Goal: Transaction & Acquisition: Obtain resource

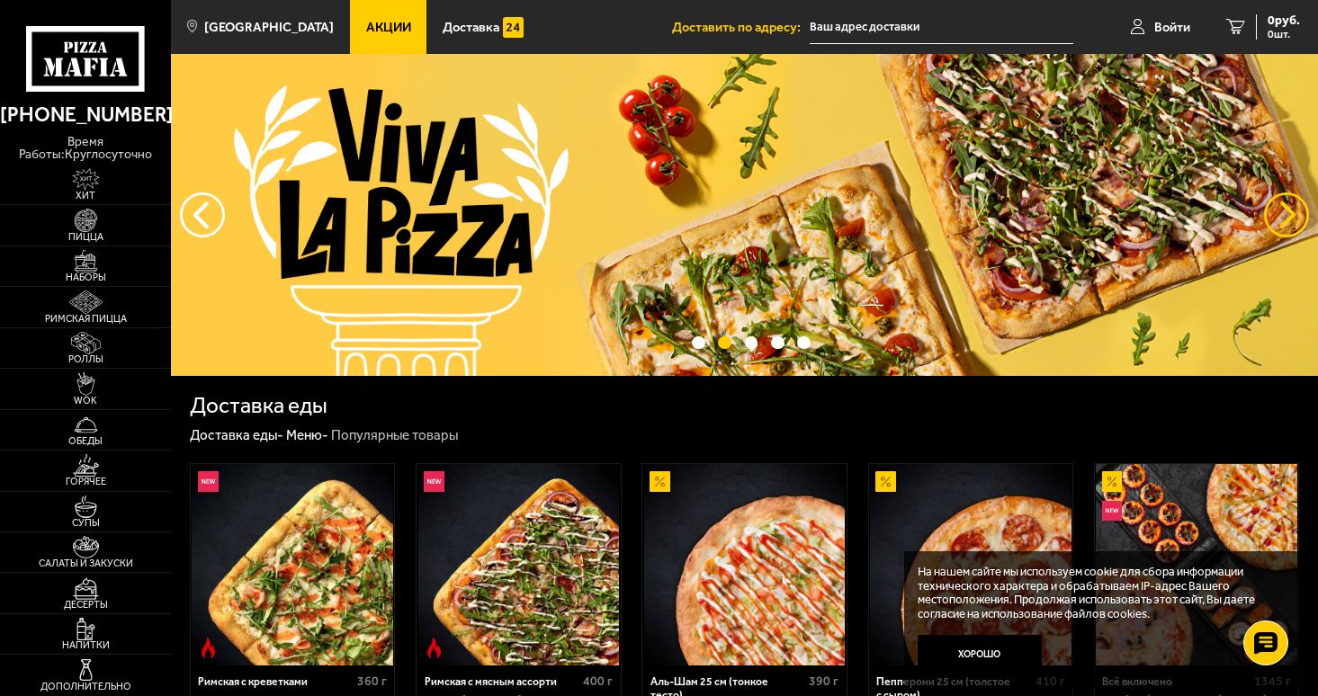
click at [1296, 205] on button "предыдущий" at bounding box center [1286, 215] width 45 height 45
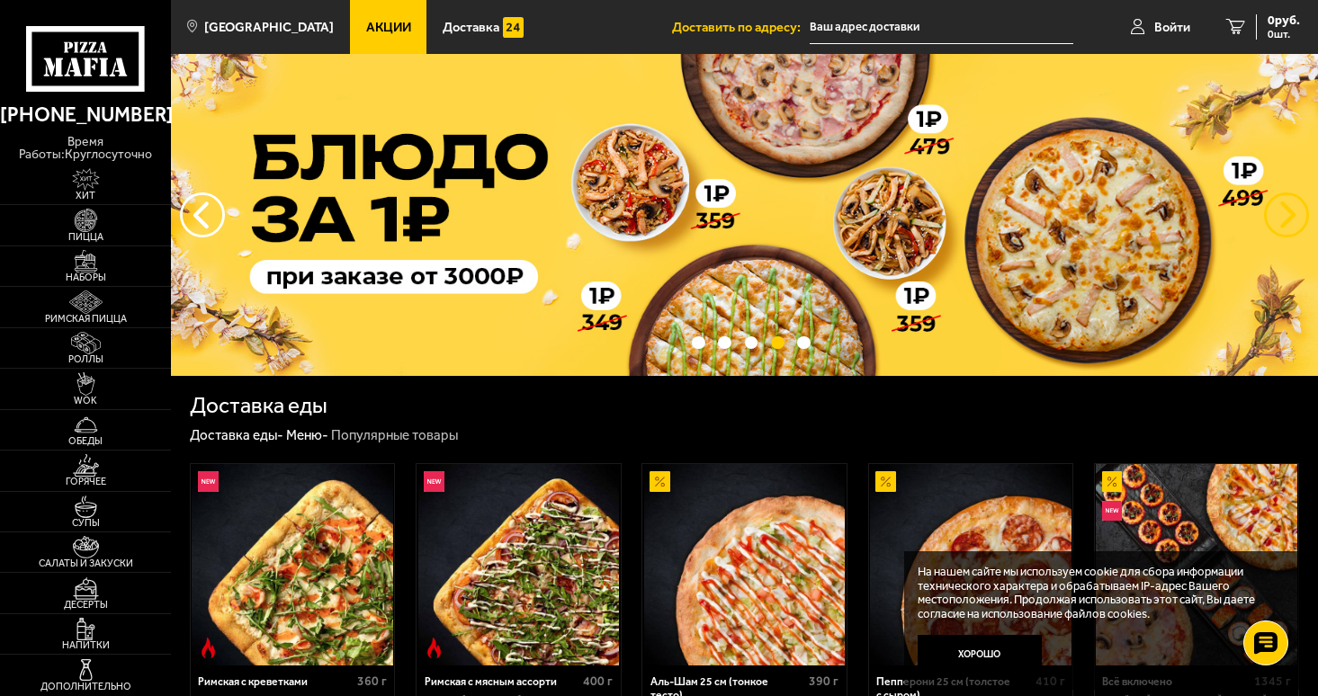
click at [1292, 209] on button "предыдущий" at bounding box center [1286, 215] width 45 height 45
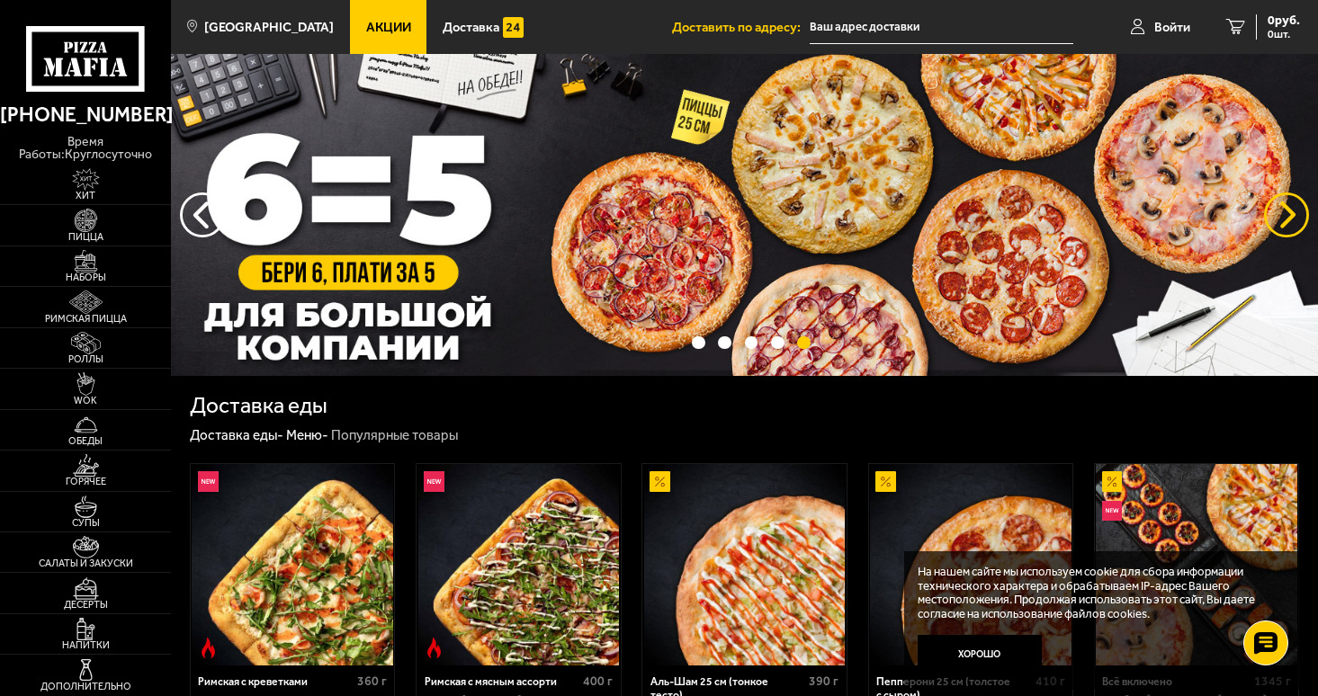
click at [1292, 209] on button "предыдущий" at bounding box center [1286, 215] width 45 height 45
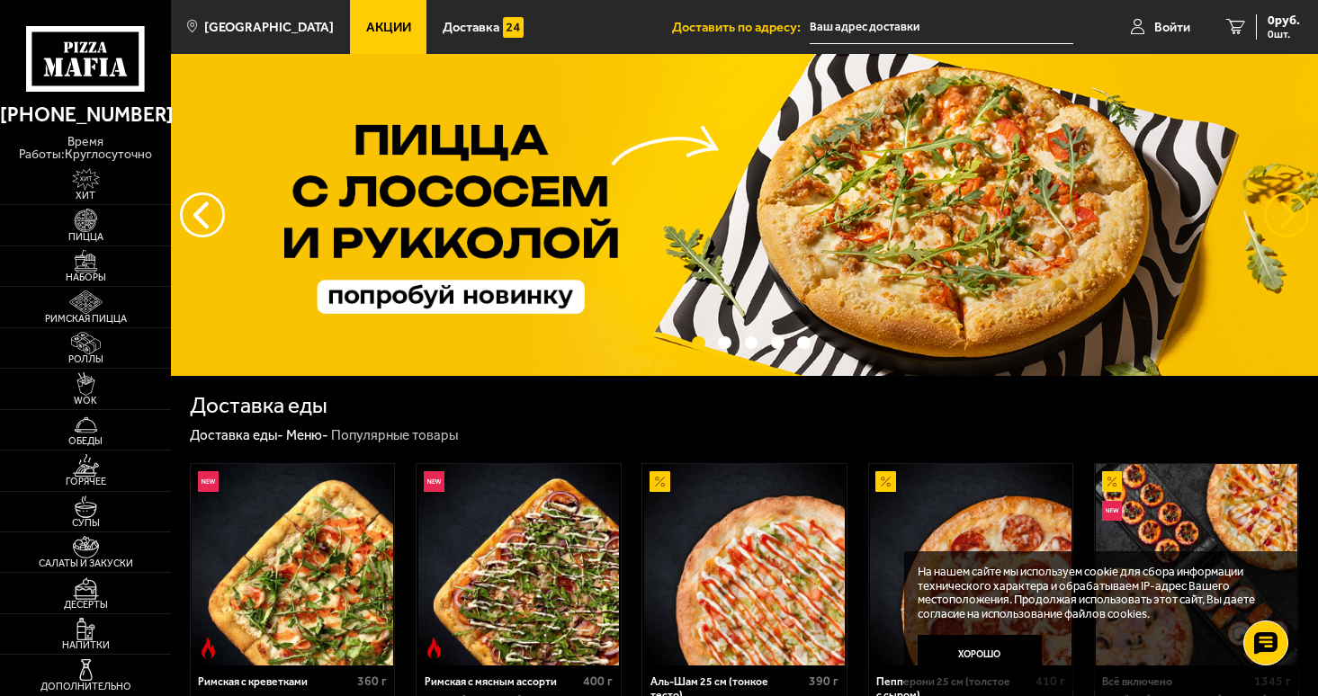
click at [1292, 210] on button "предыдущий" at bounding box center [1286, 215] width 45 height 45
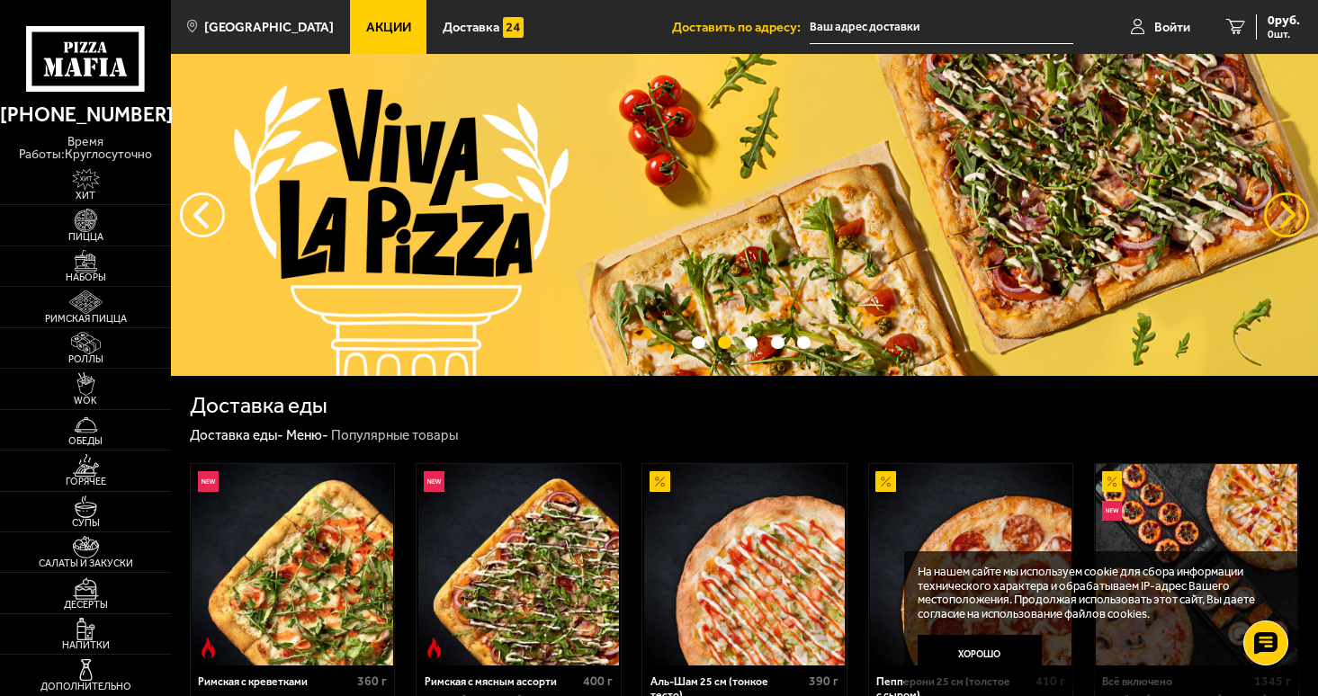
click at [1292, 211] on button "предыдущий" at bounding box center [1286, 215] width 45 height 45
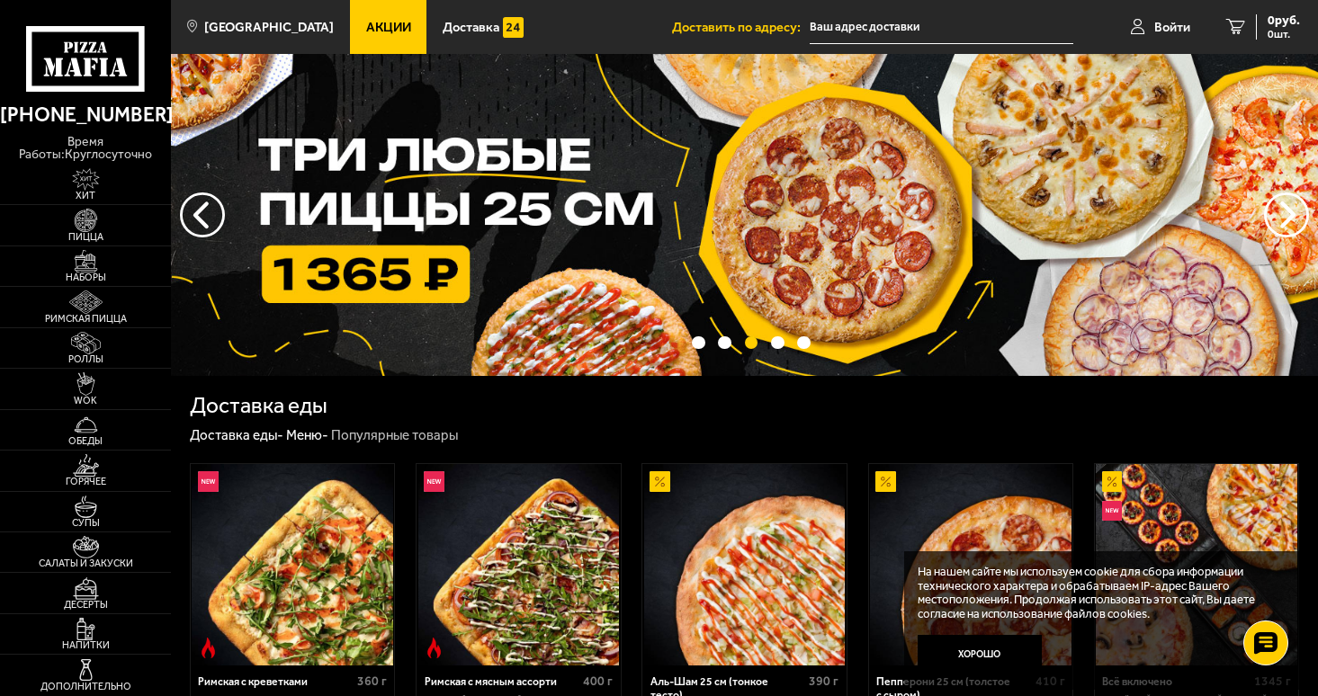
click at [350, 32] on link "Акции" at bounding box center [388, 27] width 76 height 54
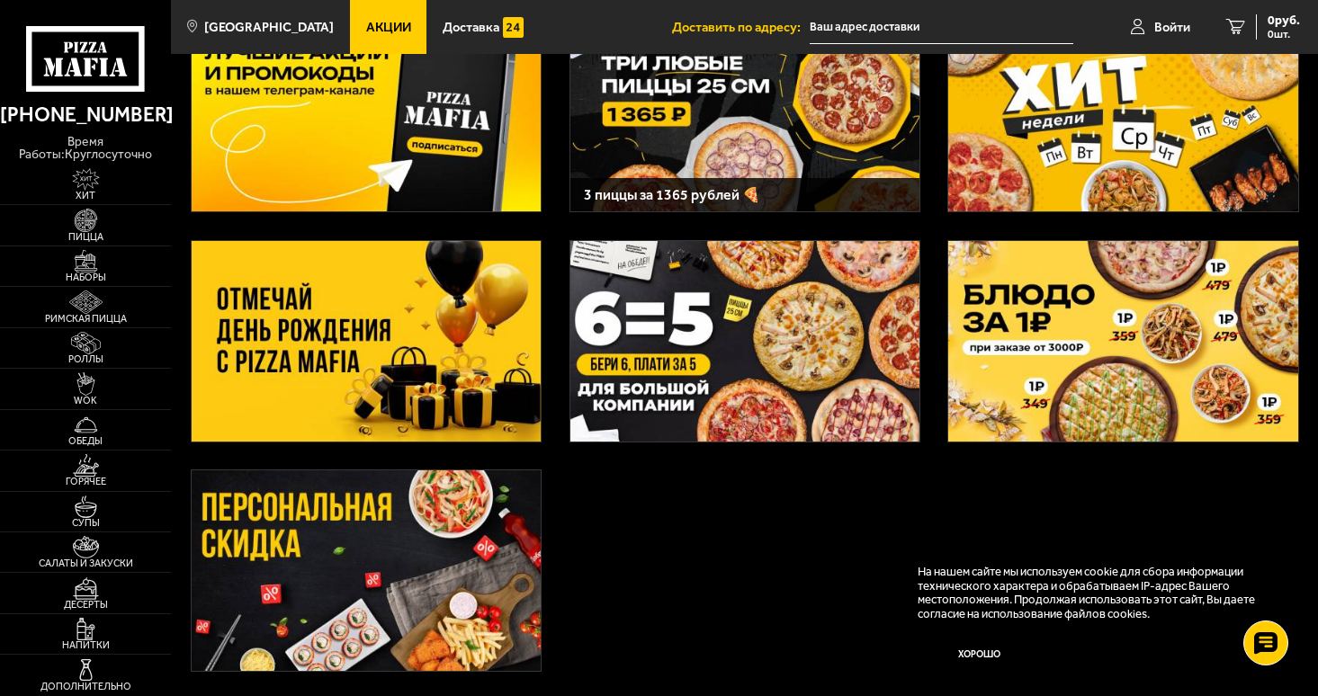
scroll to position [179, 0]
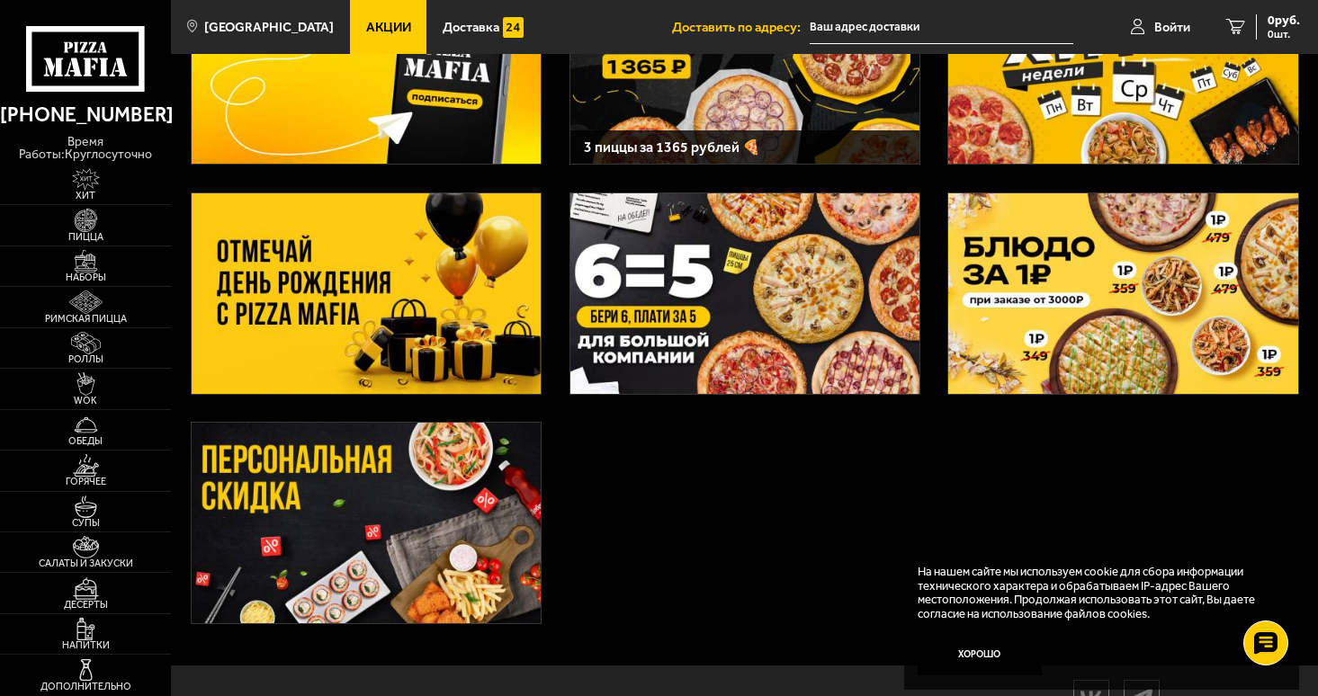
click at [313, 277] on img at bounding box center [366, 293] width 349 height 201
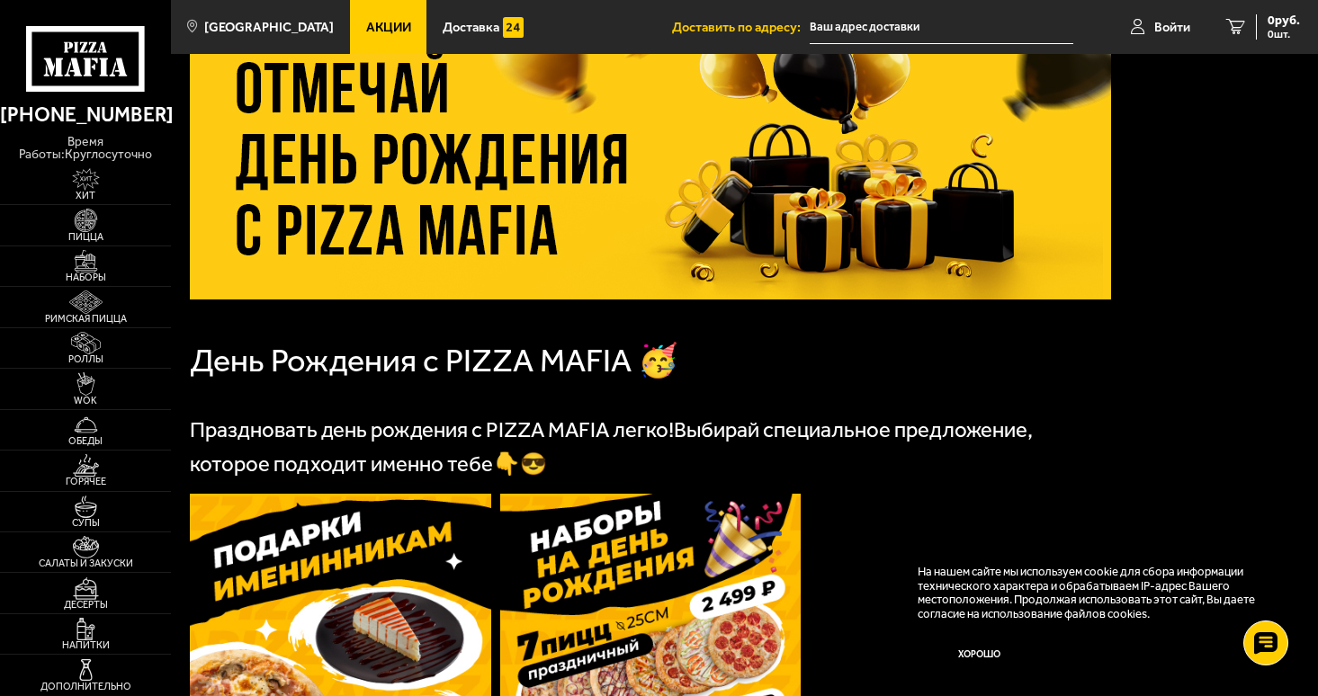
scroll to position [101, 0]
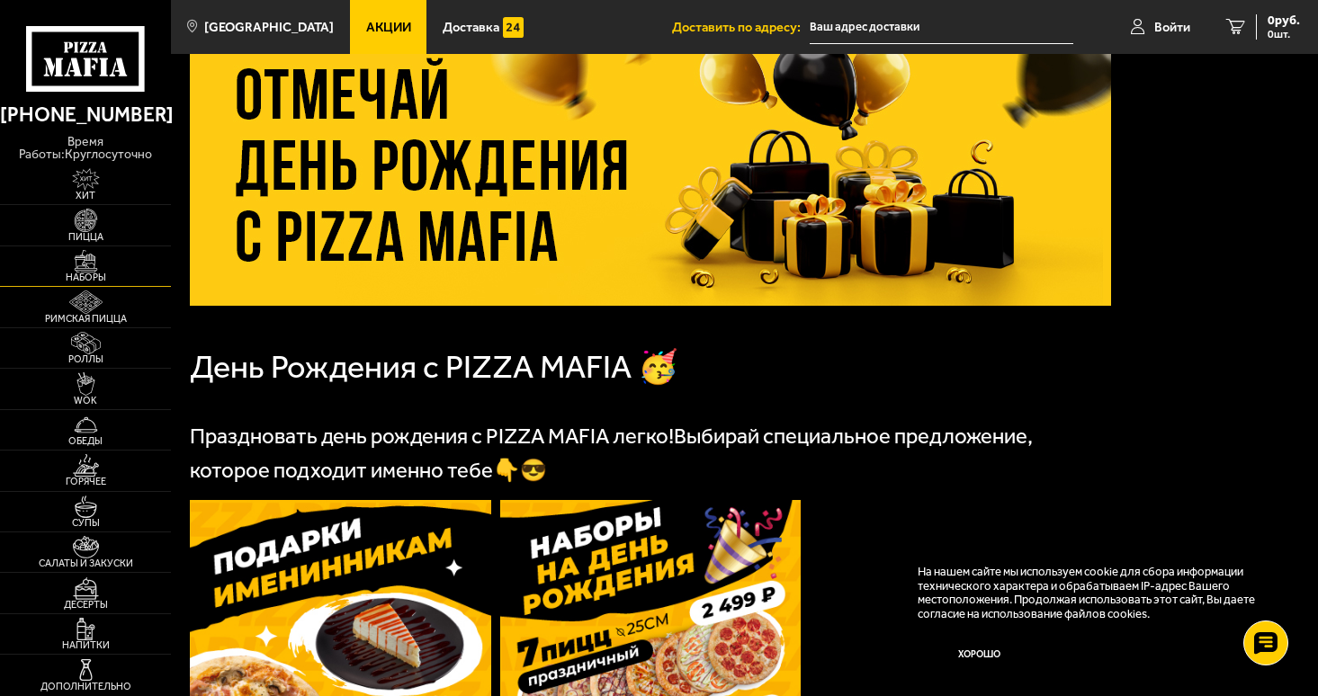
click at [94, 271] on img at bounding box center [85, 261] width 53 height 22
